Goal: Check status: Check status

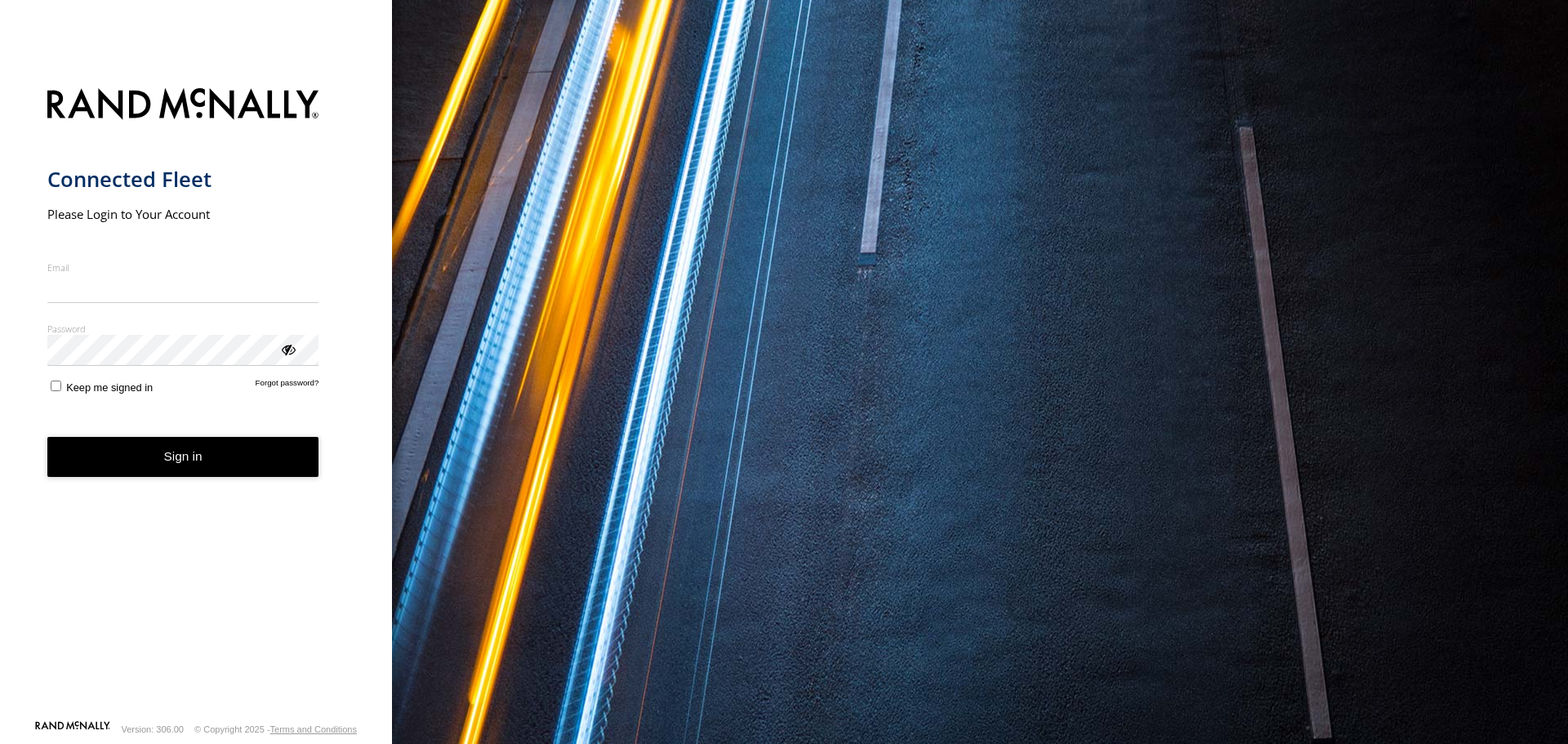
type input "**********"
click at [97, 408] on form "**********" at bounding box center [196, 399] width 298 height 641
click at [159, 435] on form "**********" at bounding box center [196, 399] width 298 height 641
click at [125, 449] on button "Sign in" at bounding box center [183, 456] width 272 height 40
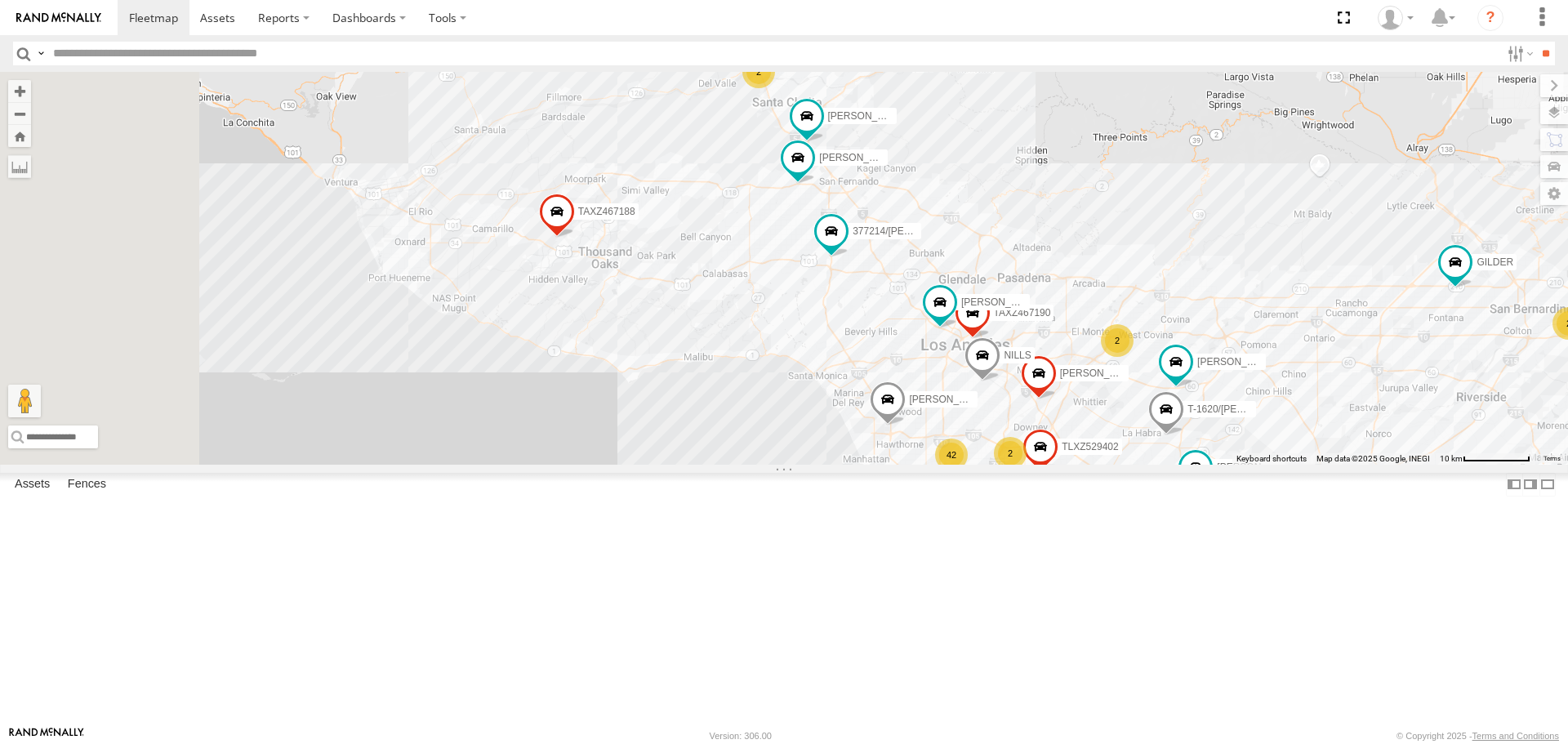
drag, startPoint x: 833, startPoint y: 367, endPoint x: 990, endPoint y: 334, distance: 160.4
click at [990, 334] on div "TAXZ467188 KENNY GILDER 834274/JOY LARS/T-1623 377214/JOSE SANCHEZ NILLS JOSE P…" at bounding box center [784, 268] width 1568 height 392
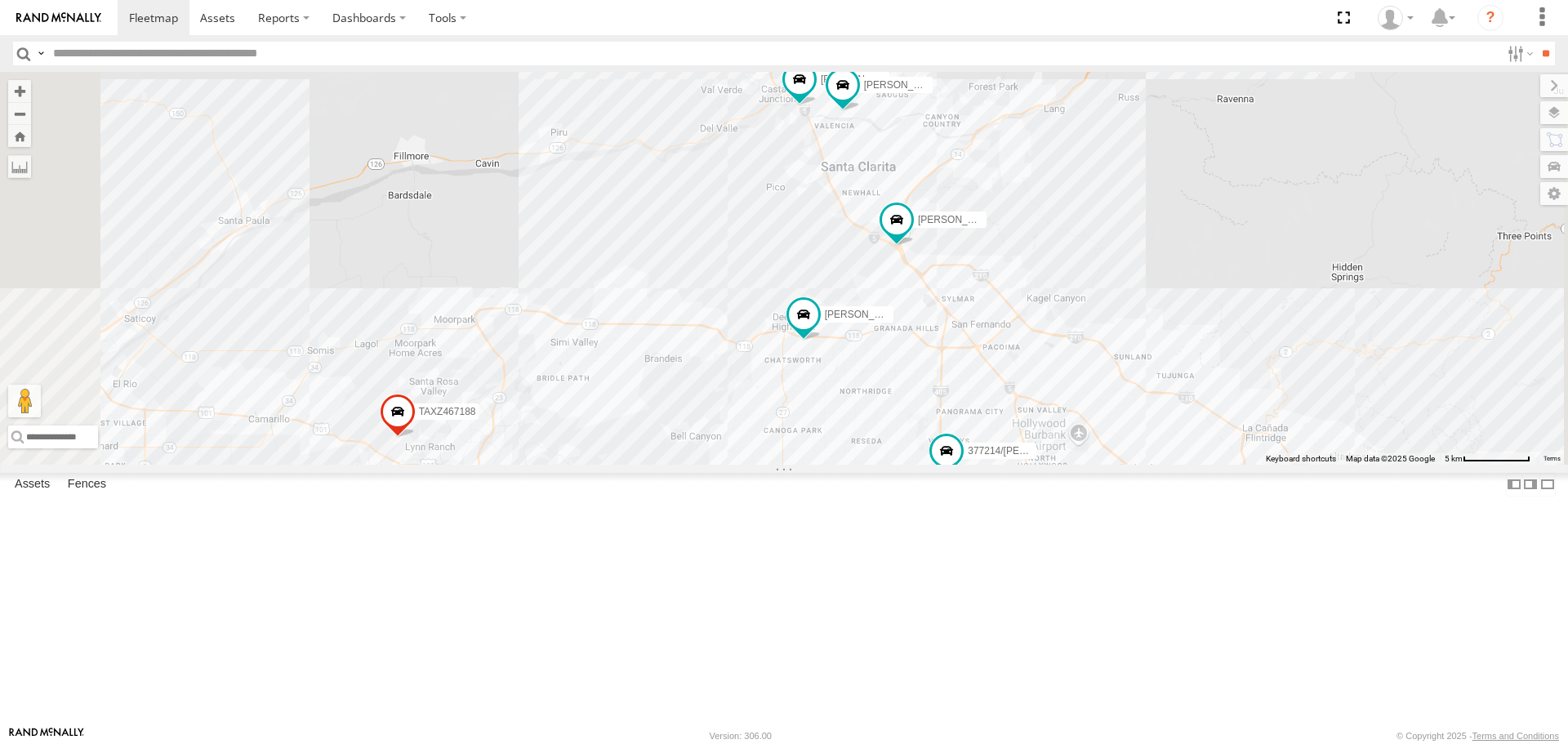
drag, startPoint x: 950, startPoint y: 407, endPoint x: 957, endPoint y: 472, distance: 65.4
click at [957, 464] on div "TAXZ467188 KENNY GILDER 834274/JOY LARS/T-1623 377214/JOSE SANCHEZ NILLS JOSE P…" at bounding box center [784, 268] width 1568 height 392
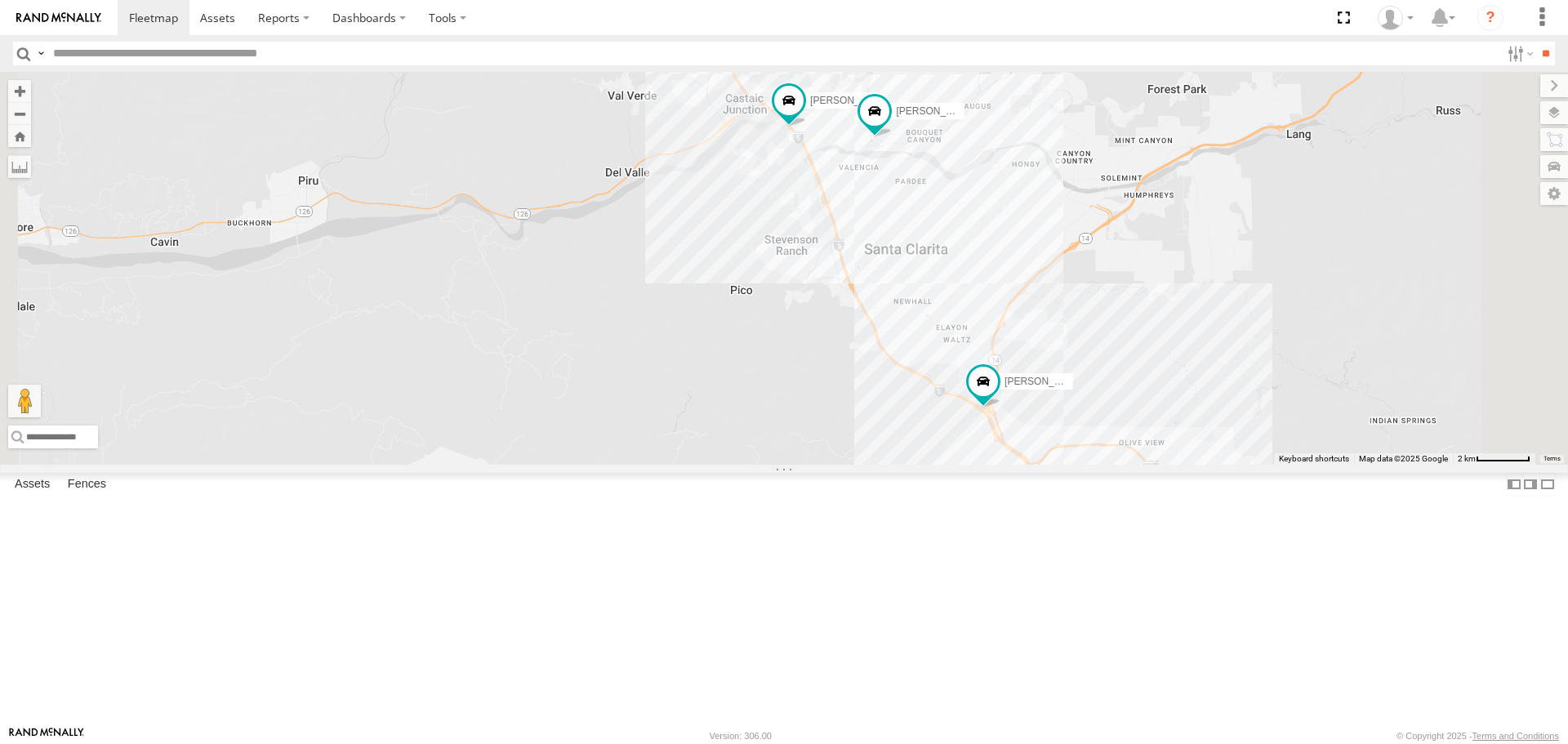
click at [993, 361] on div "TAXZ467188 KENNY GILDER 834274/JOY LARS/T-1623 377214/JOSE SANCHEZ NILLS JOSE P…" at bounding box center [784, 268] width 1568 height 392
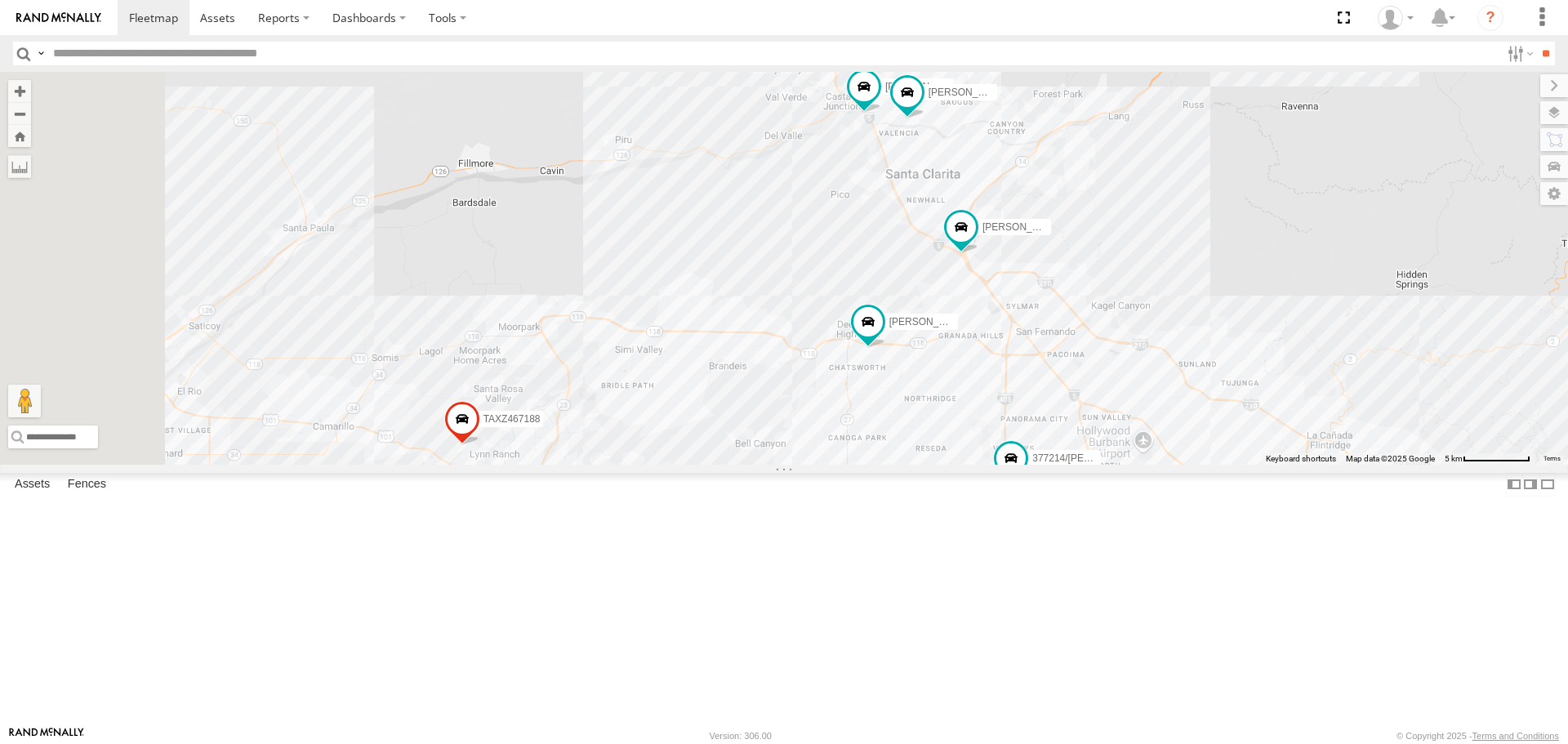
drag, startPoint x: 937, startPoint y: 386, endPoint x: 1039, endPoint y: 312, distance: 126.0
click at [1039, 312] on div "TAXZ467188 KENNY GILDER 834274/JOY LARS/T-1623 377214/JOSE SANCHEZ NILLS JOSE P…" at bounding box center [784, 268] width 1568 height 392
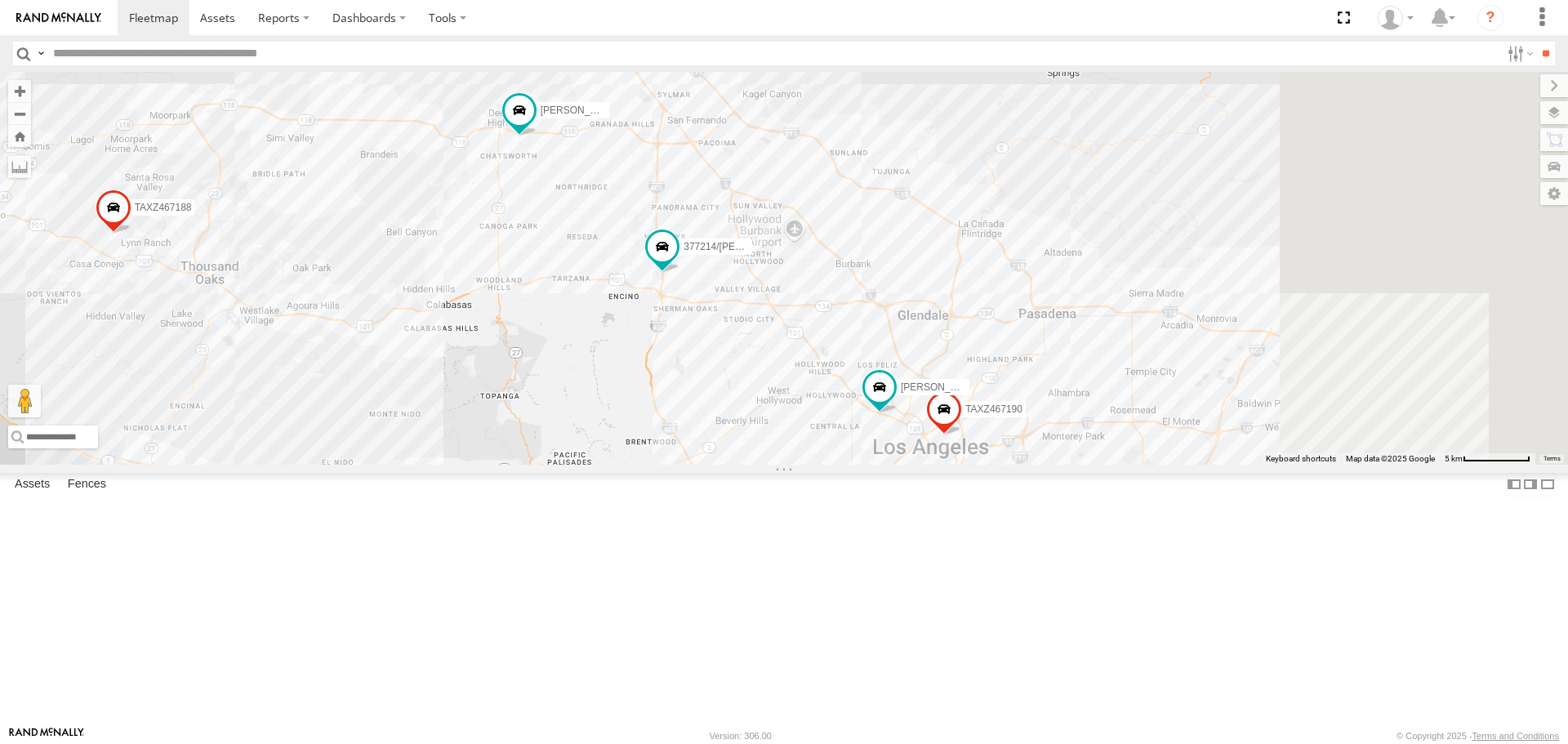
drag, startPoint x: 1073, startPoint y: 423, endPoint x: 882, endPoint y: 312, distance: 220.9
click at [882, 312] on div "TAXZ467188 KENNY GILDER 834274/JOY LARS/T-1623 377214/JOSE SANCHEZ NILLS JOSE P…" at bounding box center [784, 268] width 1568 height 392
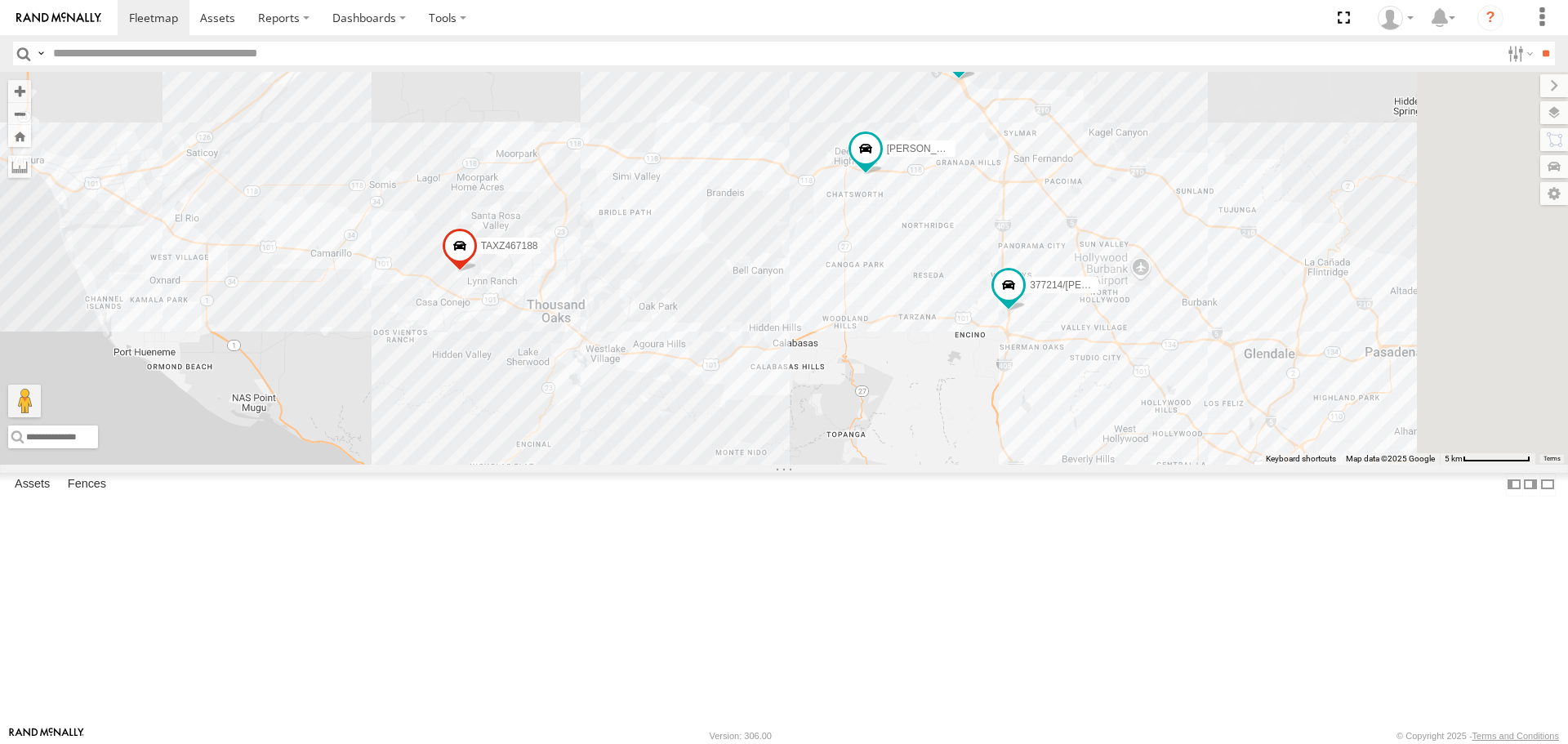
drag, startPoint x: 1083, startPoint y: 419, endPoint x: 961, endPoint y: 452, distance: 126.4
click at [962, 452] on div "TAXZ467188 KENNY GILDER 834274/JOY LARS/T-1623 377214/JOSE SANCHEZ NILLS JOSE P…" at bounding box center [784, 268] width 1568 height 392
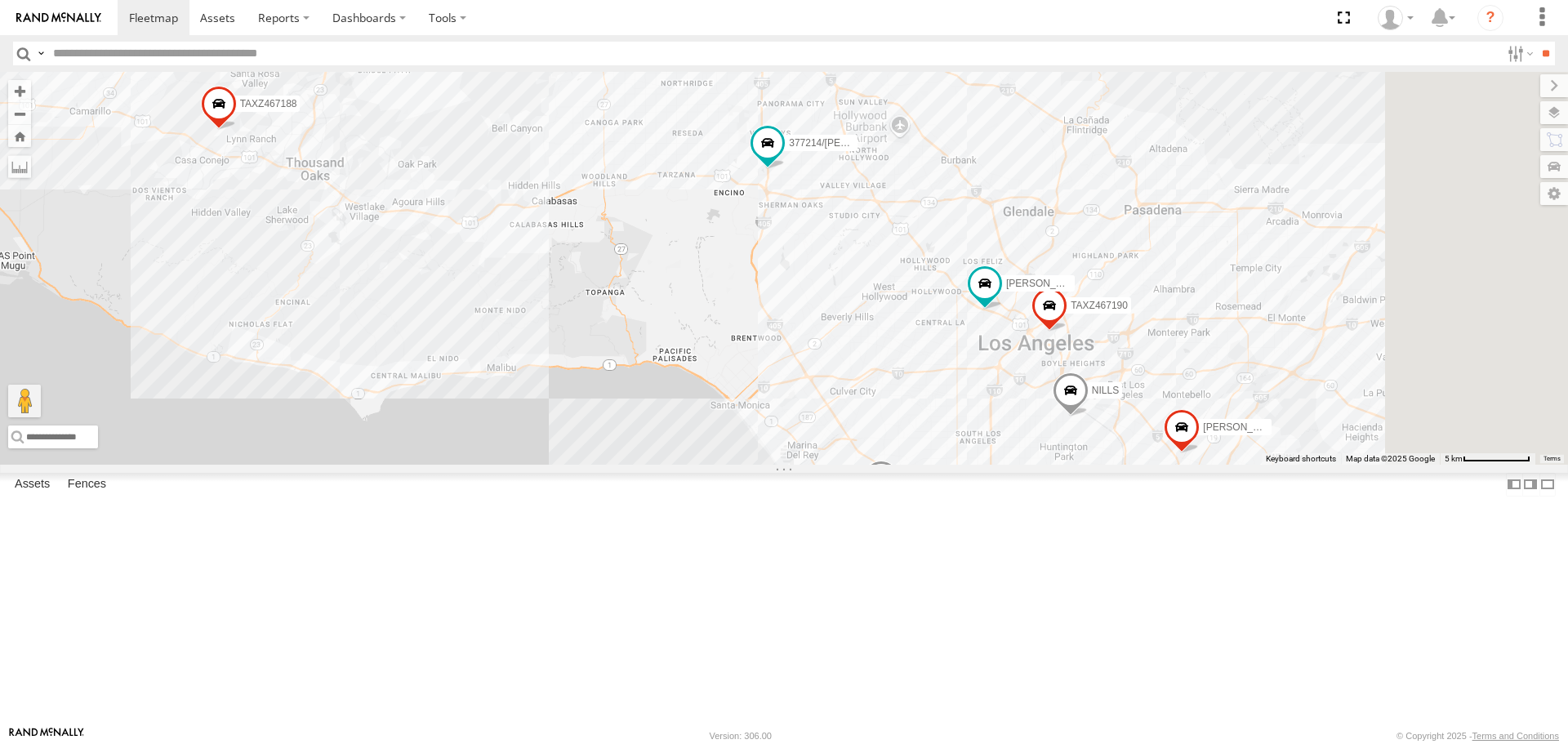
drag, startPoint x: 810, startPoint y: 333, endPoint x: 804, endPoint y: 326, distance: 9.2
click at [804, 326] on div "TAXZ467188 KENNY GILDER 834274/JOY LARS/T-1623 377214/JOSE SANCHEZ NILLS JOSE P…" at bounding box center [784, 268] width 1568 height 392
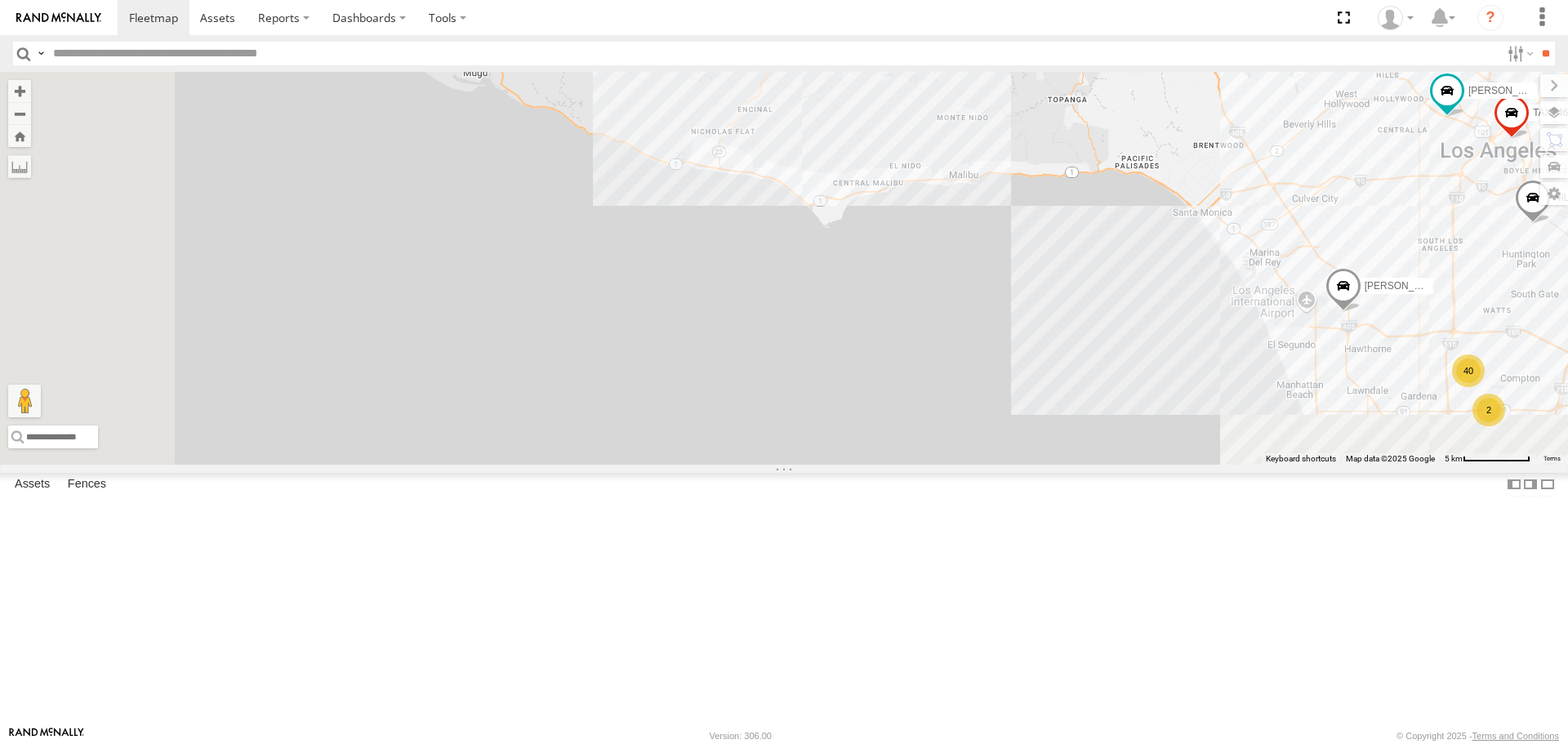
click at [1375, 142] on div "TAXZ467188 KENNY GILDER 834274/JOY LARS/T-1623 377214/JOSE SANCHEZ NILLS JOSE P…" at bounding box center [784, 268] width 1568 height 392
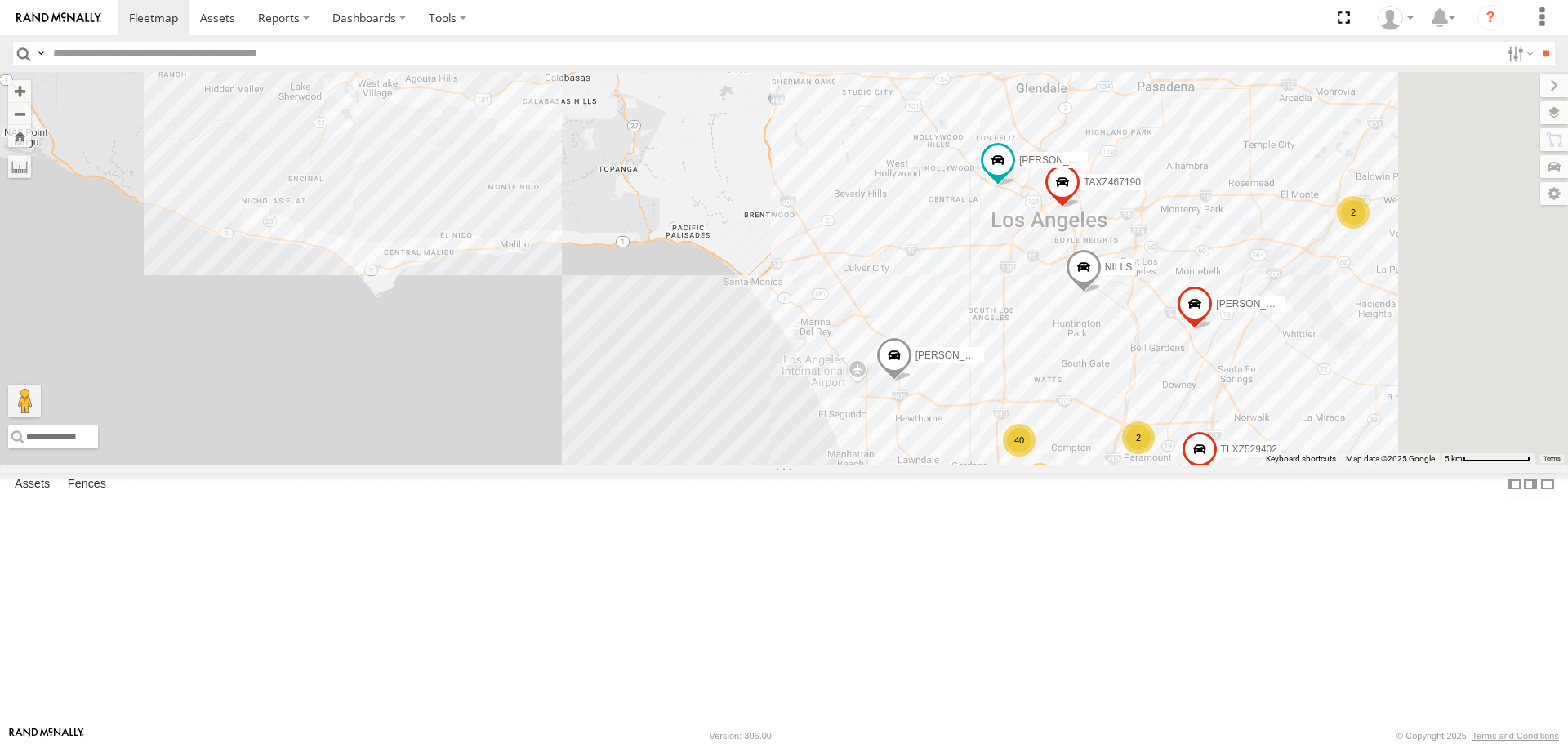
drag, startPoint x: 1161, startPoint y: 268, endPoint x: 702, endPoint y: 347, distance: 465.7
click at [702, 347] on div "TAXZ467188 KENNY GILDER 834274/JOY LARS/T-1623 377214/JOSE SANCHEZ NILLS JOSE P…" at bounding box center [784, 268] width 1568 height 392
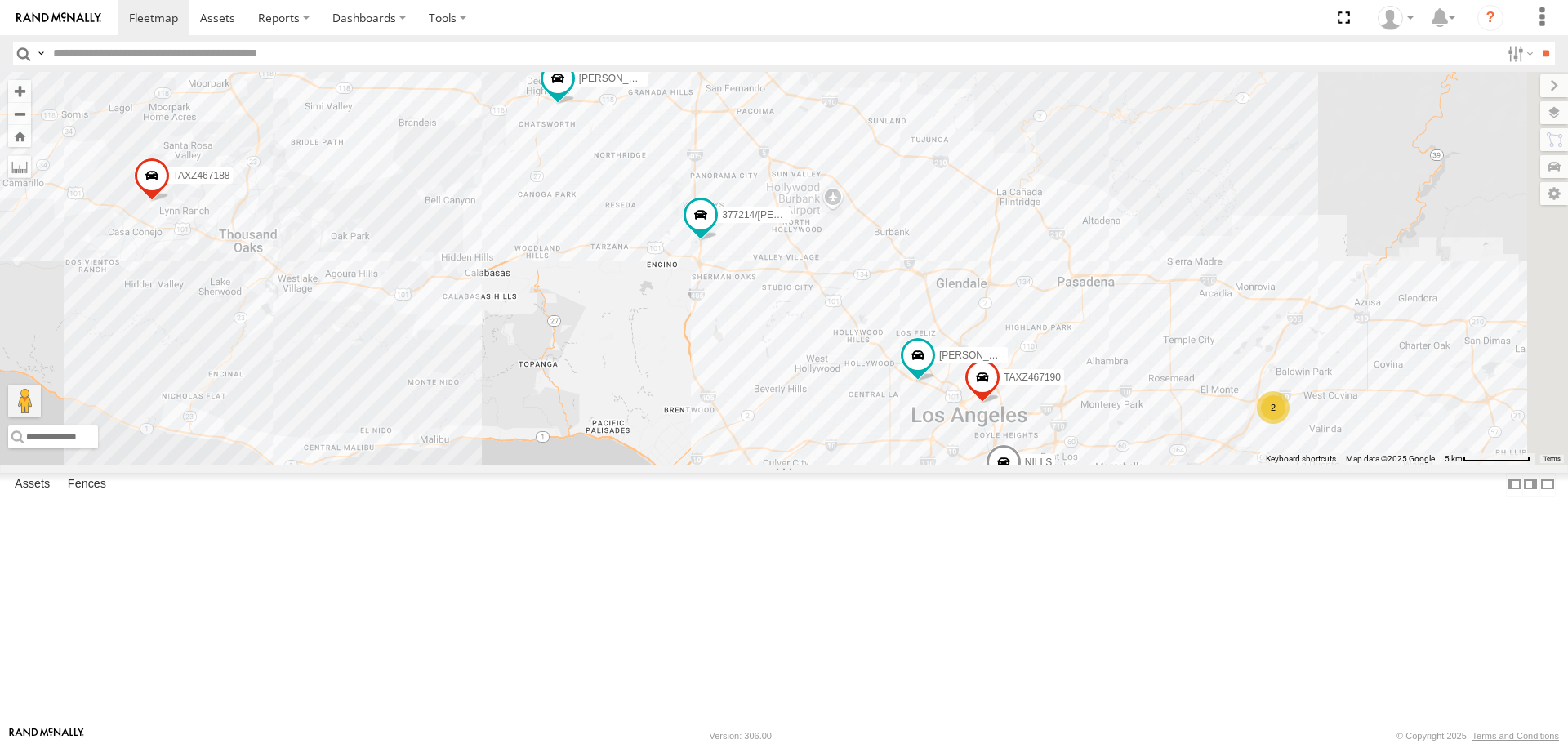
drag, startPoint x: 934, startPoint y: 312, endPoint x: 875, endPoint y: 454, distance: 153.8
click at [875, 459] on div "TAXZ467188 KENNY GILDER 834274/JOY LARS/T-1623 377214/JOSE SANCHEZ NILLS JOSE P…" at bounding box center [784, 268] width 1568 height 392
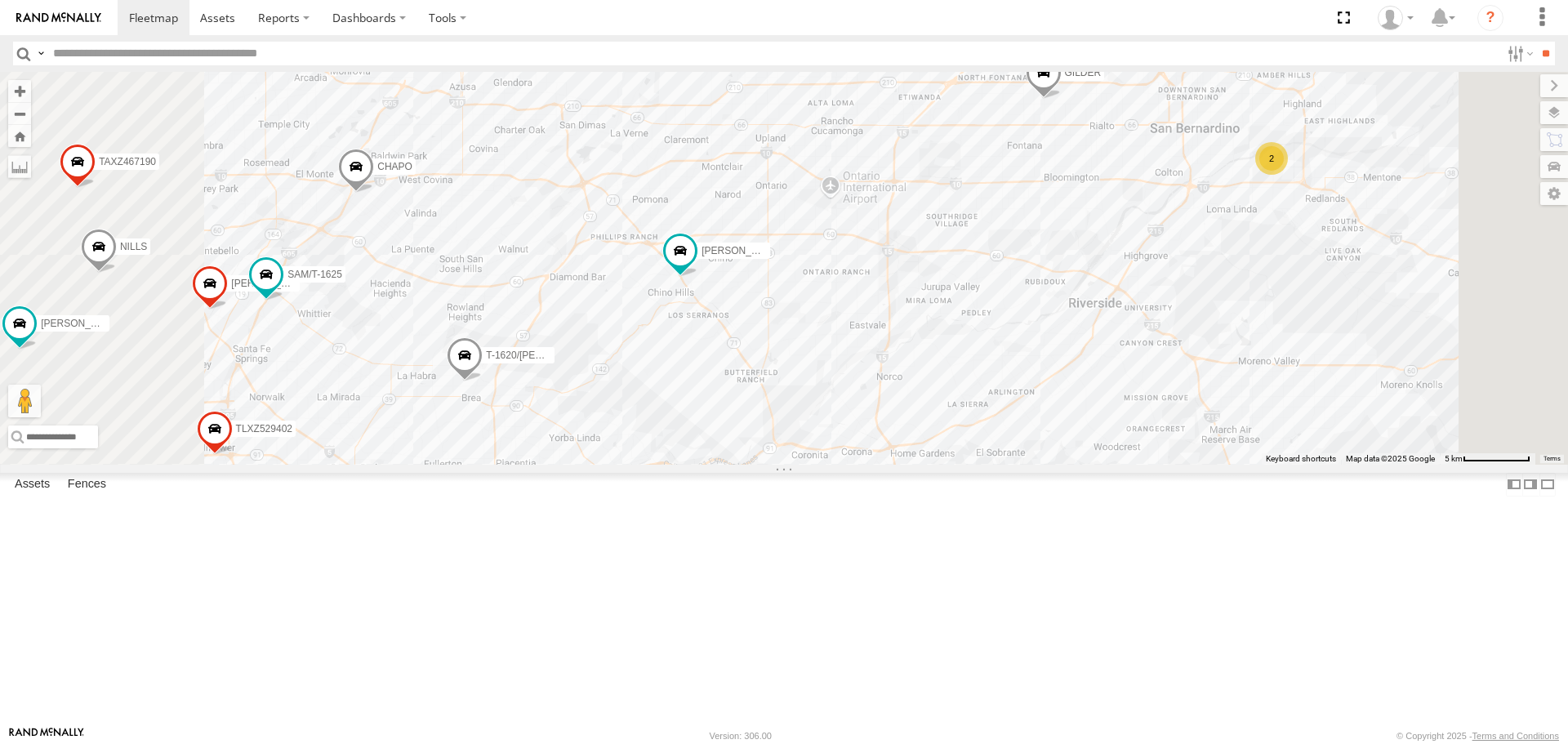
drag, startPoint x: 657, startPoint y: 374, endPoint x: 705, endPoint y: 378, distance: 48.2
click at [705, 378] on div "TAXZ467188 T-1620/[PERSON_NAME] [PERSON_NAME] 834274/[PERSON_NAME]/337202 [PERS…" at bounding box center [784, 268] width 1568 height 392
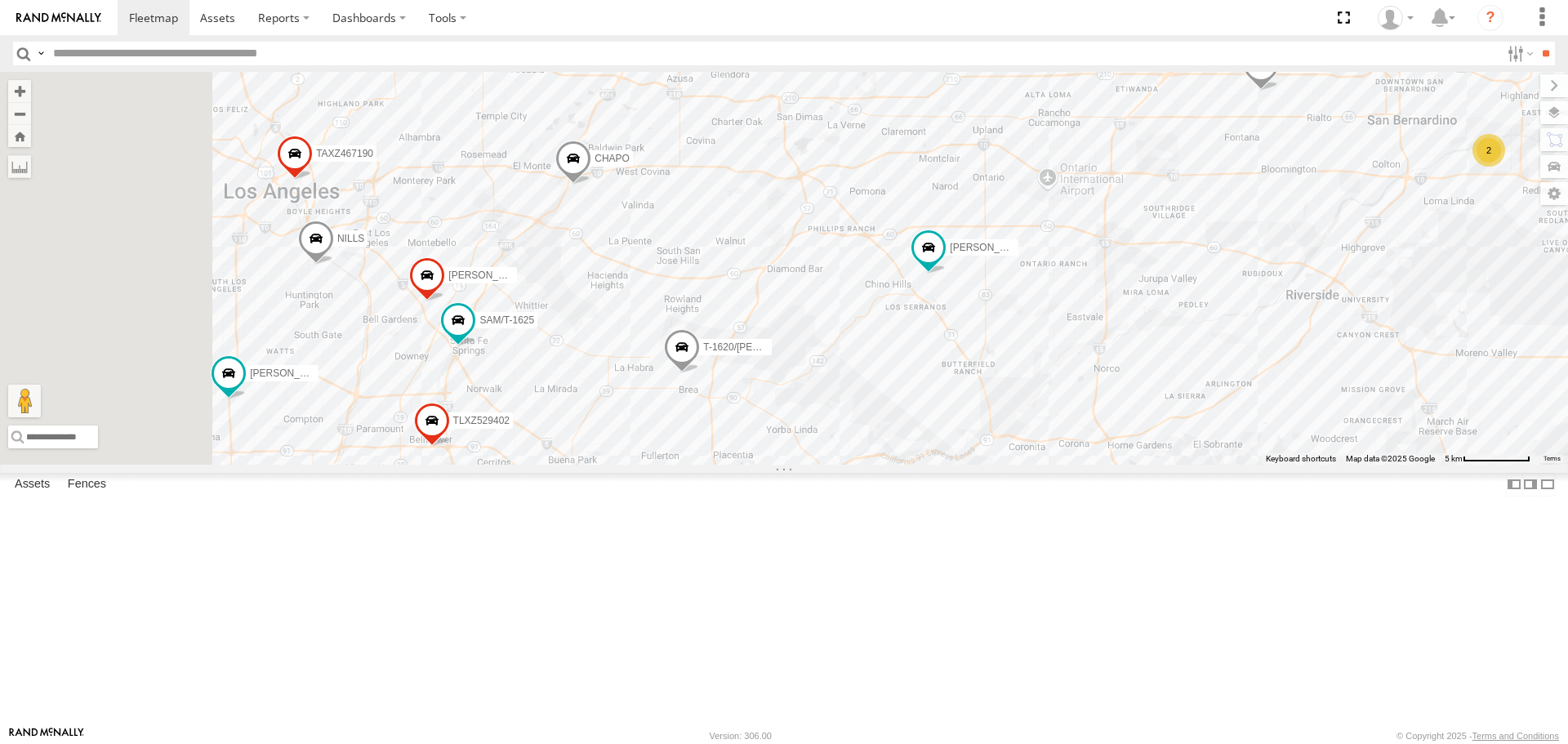
drag, startPoint x: 527, startPoint y: 351, endPoint x: 758, endPoint y: 356, distance: 231.1
click at [758, 356] on div "TAXZ467188 T-1620/[PERSON_NAME] [PERSON_NAME] 834274/[PERSON_NAME]/337202 [PERS…" at bounding box center [784, 268] width 1568 height 392
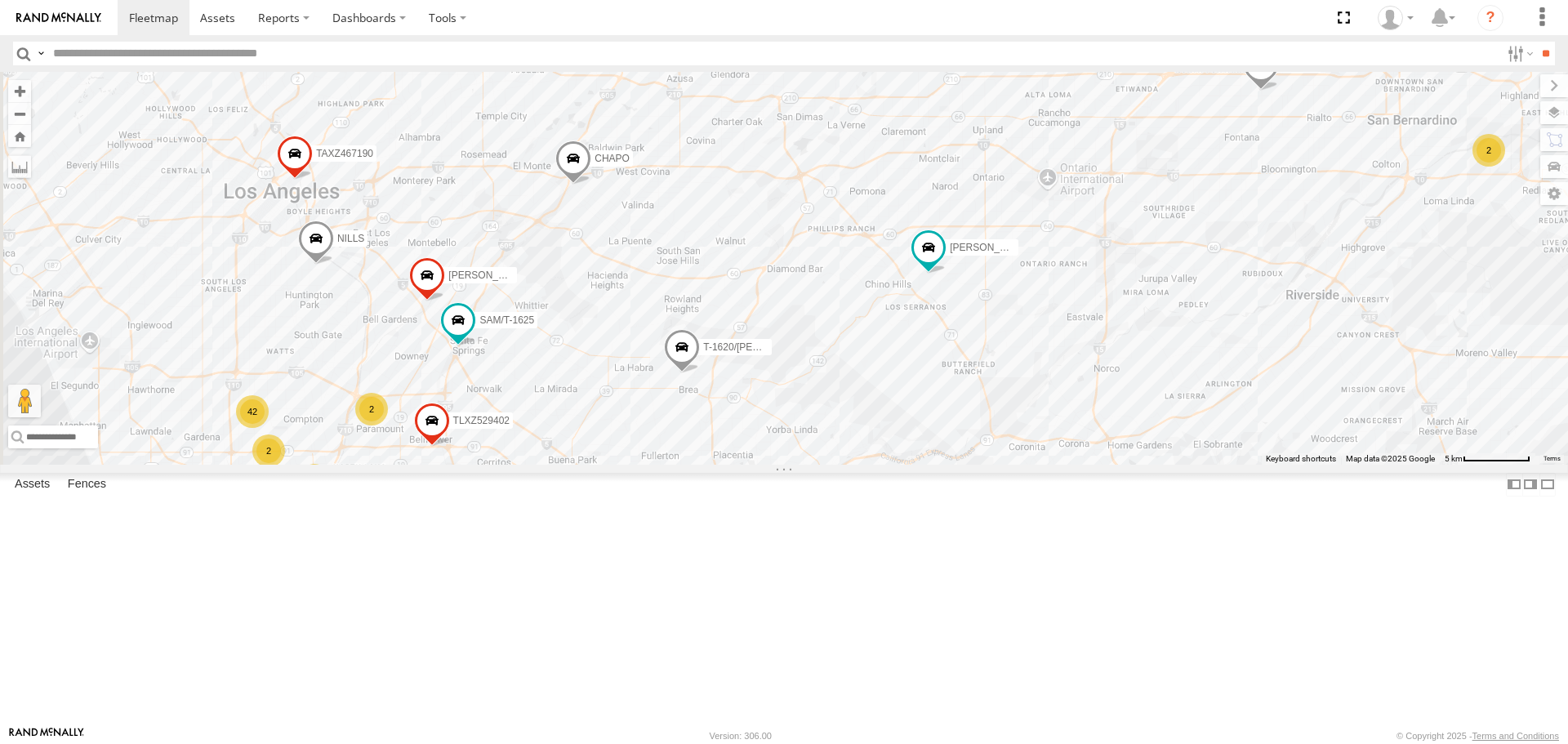
click at [591, 186] on span at bounding box center [573, 163] width 35 height 44
click at [684, 173] on div at bounding box center [573, 161] width 222 height 25
click at [595, 167] on label at bounding box center [579, 161] width 32 height 12
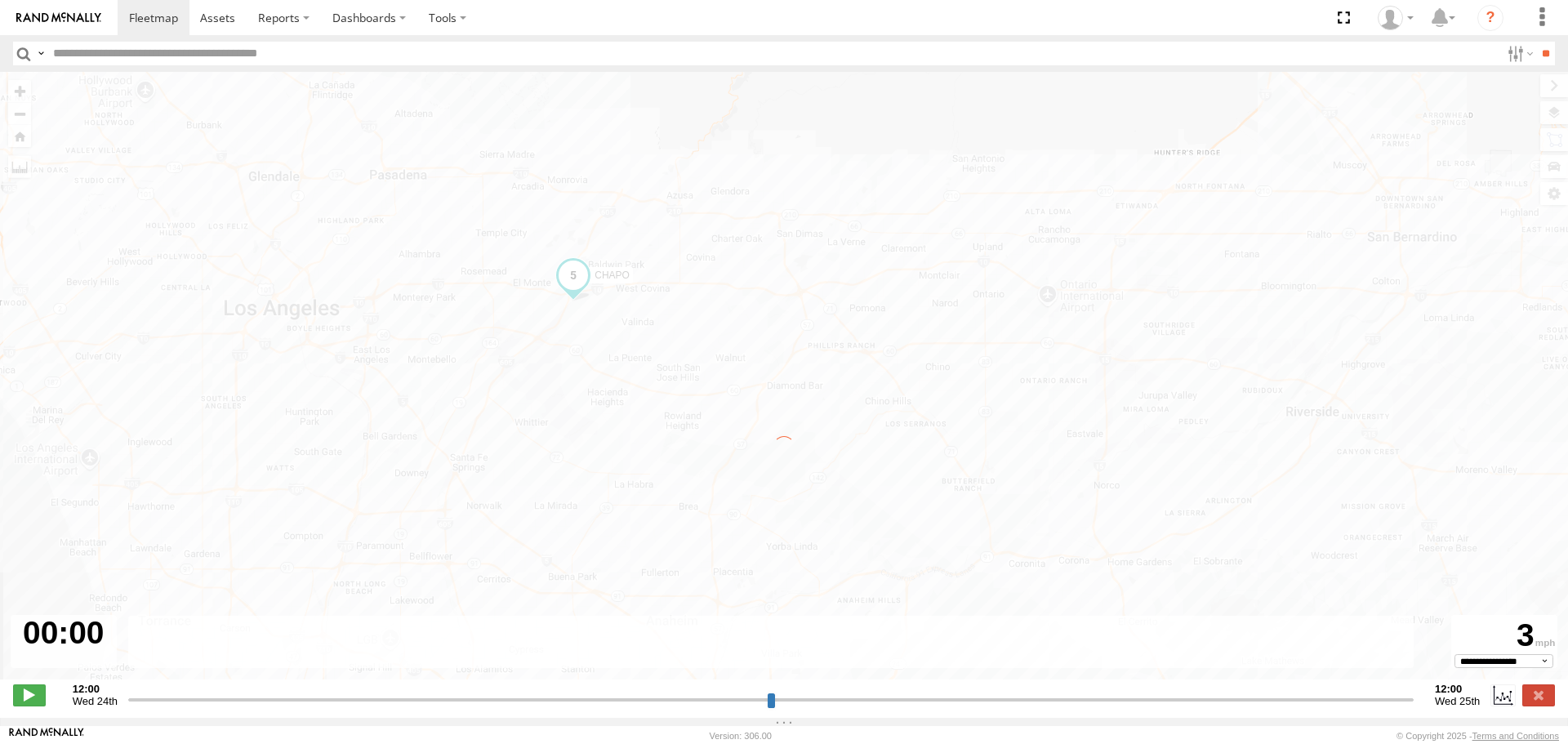
type input "**********"
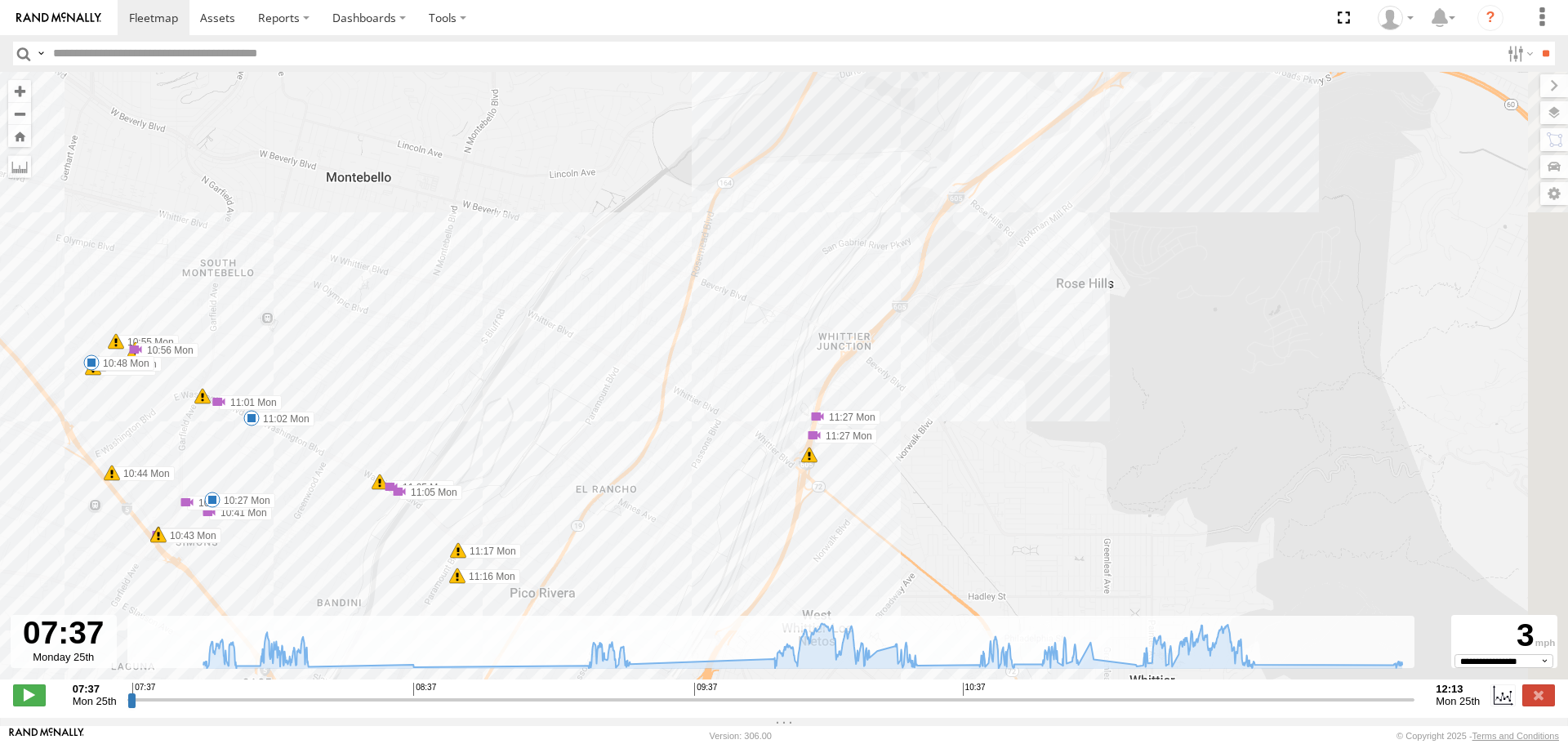
drag, startPoint x: 708, startPoint y: 392, endPoint x: 661, endPoint y: 452, distance: 76.2
click at [664, 452] on div "CHAPO 07:58 Mon 08:14 Mon 09:24 Mon 10:14 Mon 10:16 Mon 10:27 Mon 10:48 Mon 11:…" at bounding box center [784, 384] width 1568 height 625
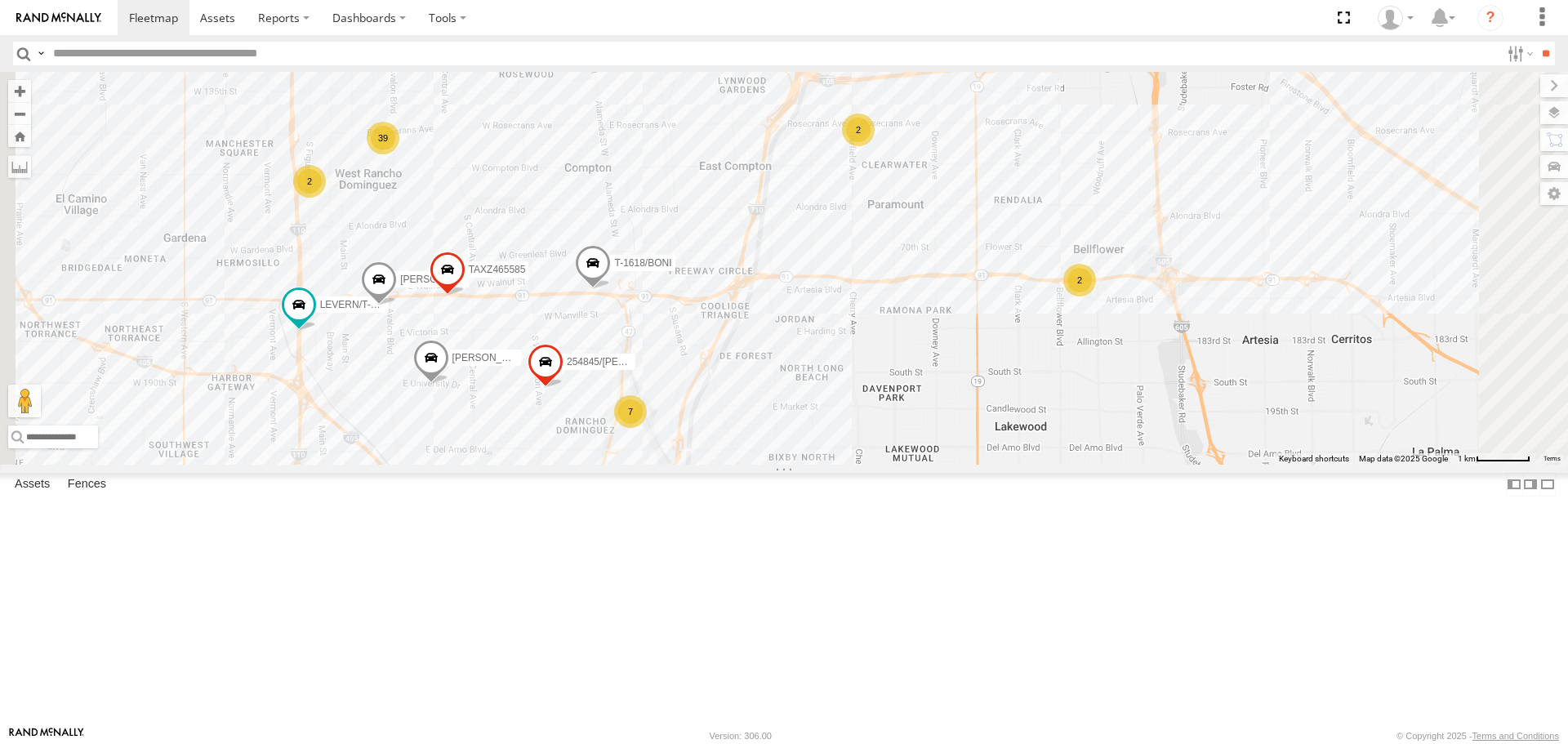
click at [647, 428] on div "7" at bounding box center [630, 411] width 33 height 33
